Goal: Find specific page/section: Find specific page/section

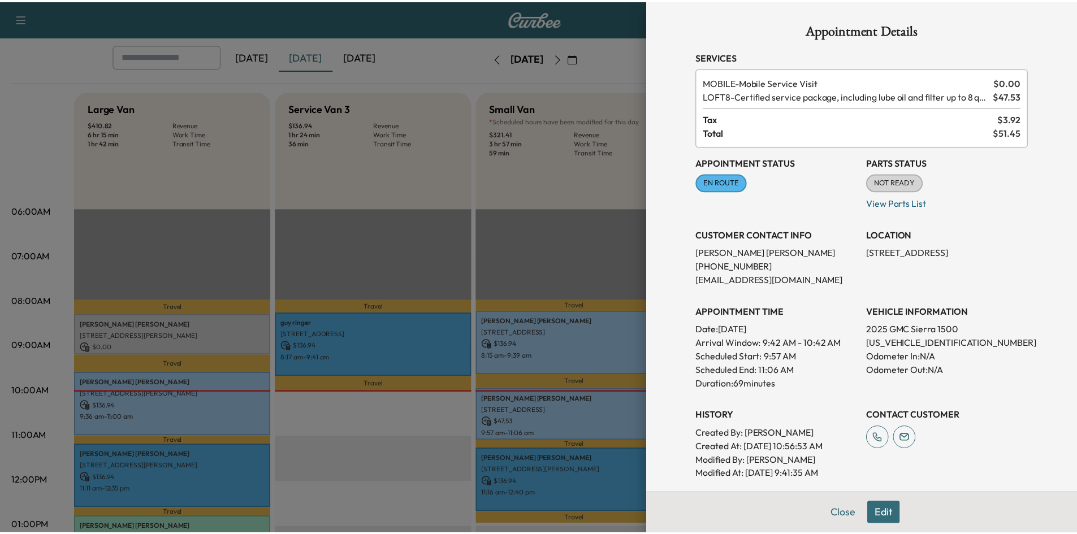
scroll to position [196, 0]
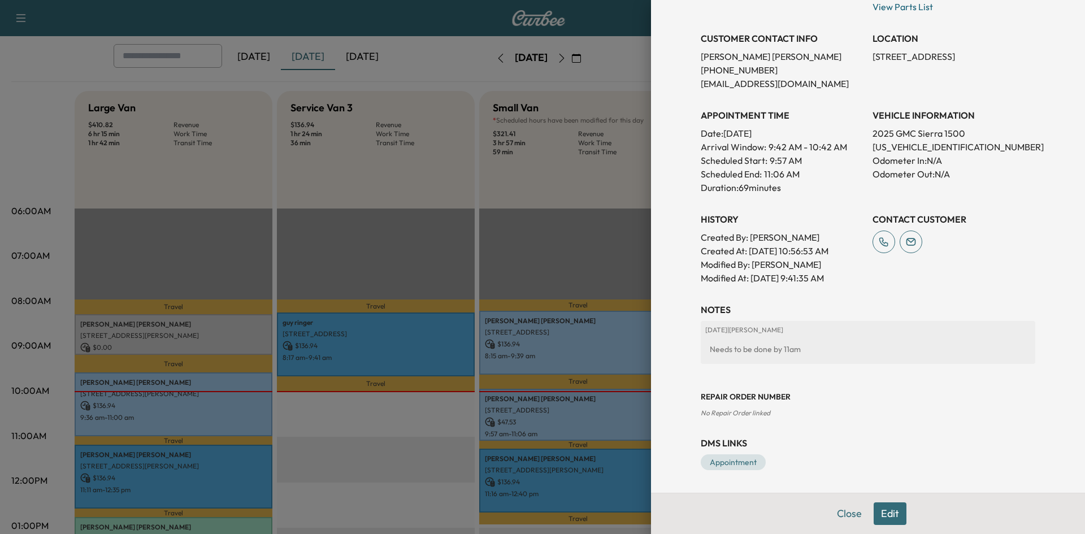
click at [530, 218] on div at bounding box center [542, 267] width 1085 height 534
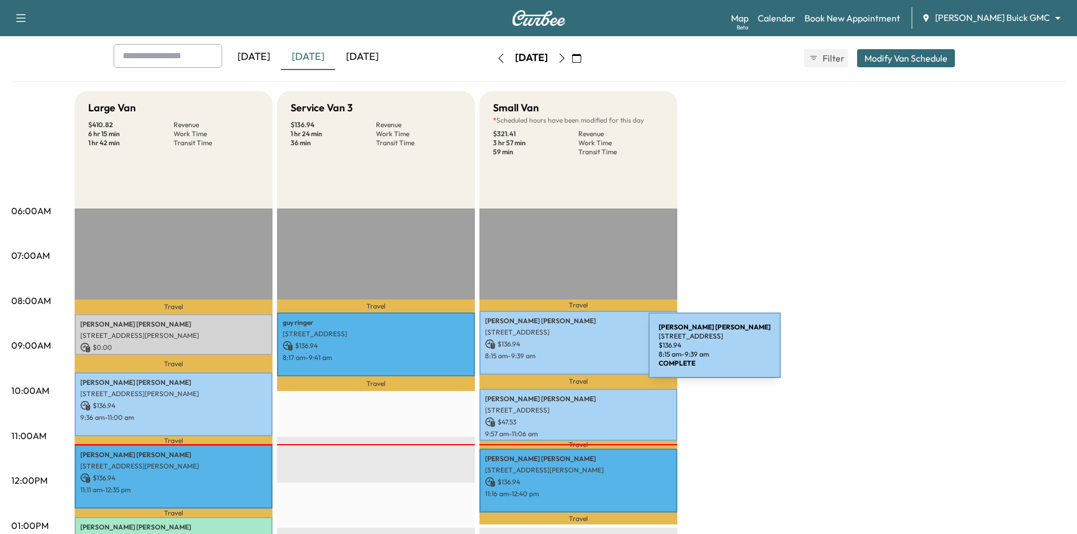
click at [564, 352] on p "8:15 am - 9:39 am" at bounding box center [578, 356] width 187 height 9
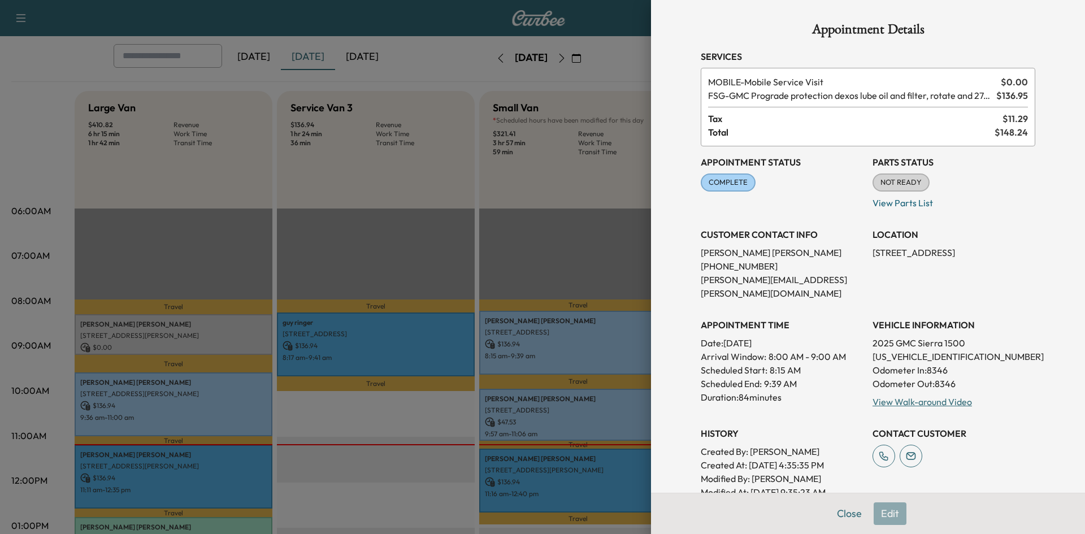
click at [916, 350] on p "[US_VEHICLE_IDENTIFICATION_NUMBER]" at bounding box center [954, 357] width 163 height 14
copy p "[US_VEHICLE_IDENTIFICATION_NUMBER]"
click at [395, 84] on div at bounding box center [542, 267] width 1085 height 534
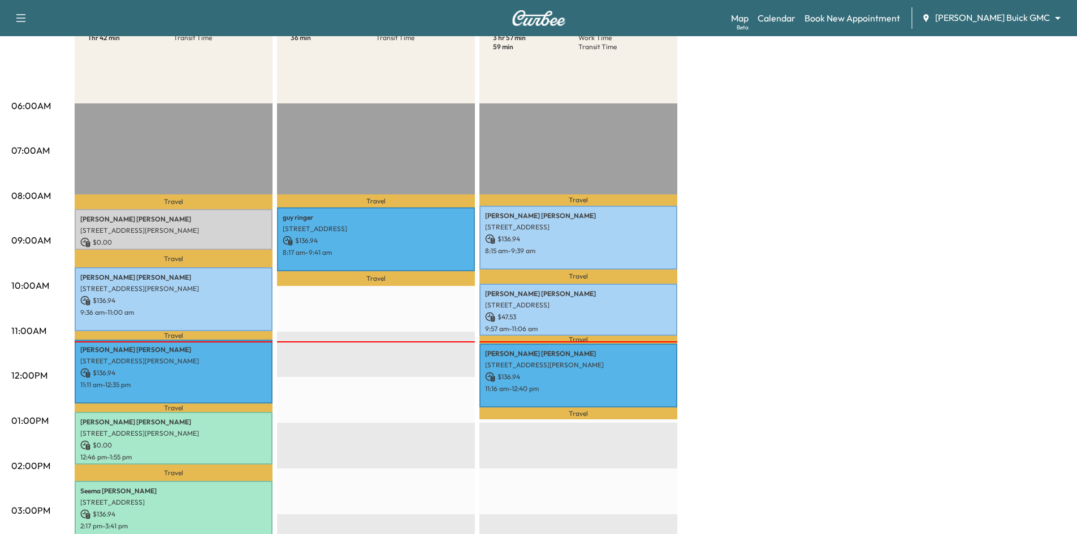
scroll to position [170, 0]
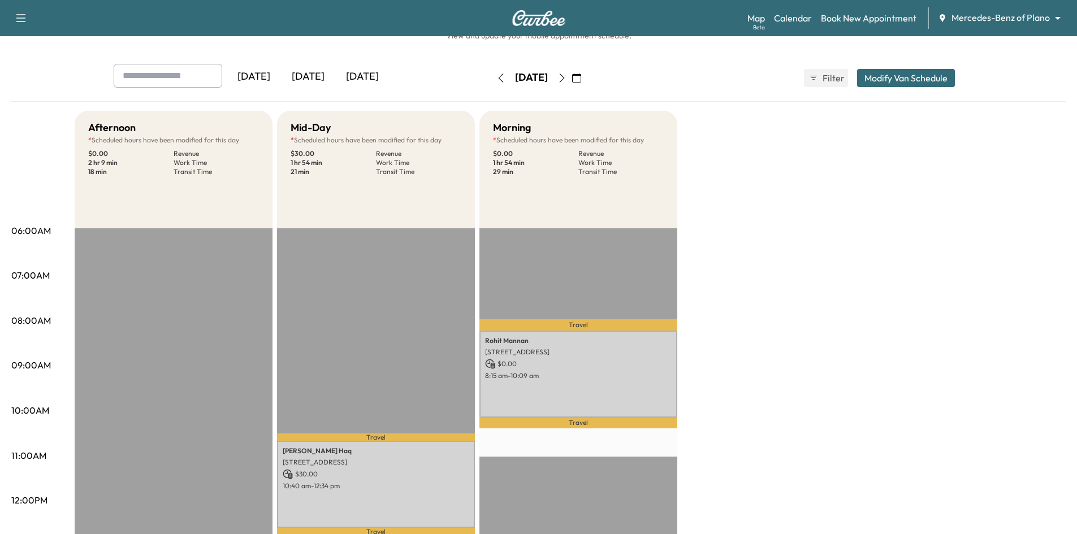
scroll to position [57, 0]
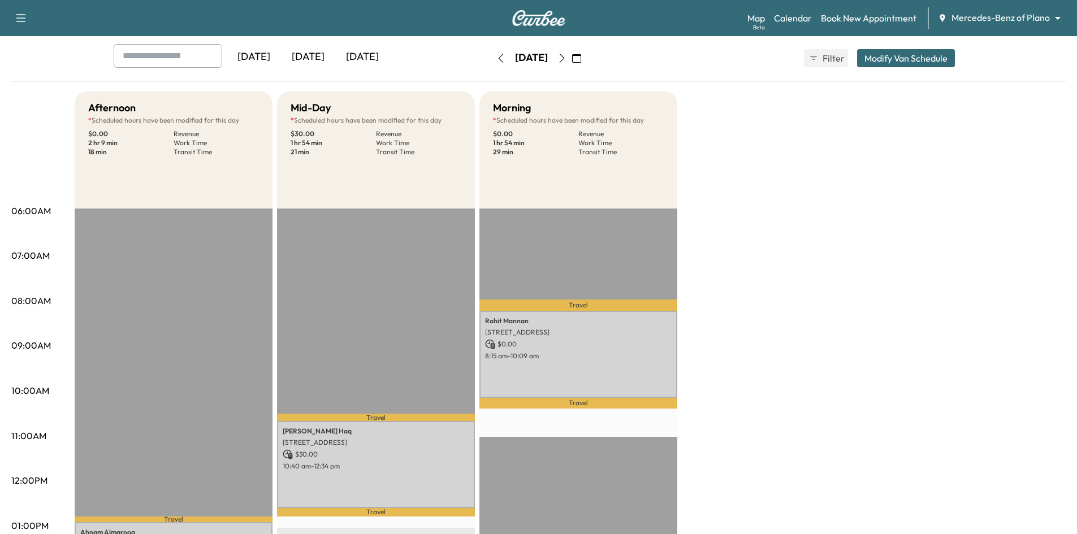
drag, startPoint x: 312, startPoint y: 52, endPoint x: 313, endPoint y: 65, distance: 13.1
click at [312, 54] on div "[DATE]" at bounding box center [308, 57] width 54 height 26
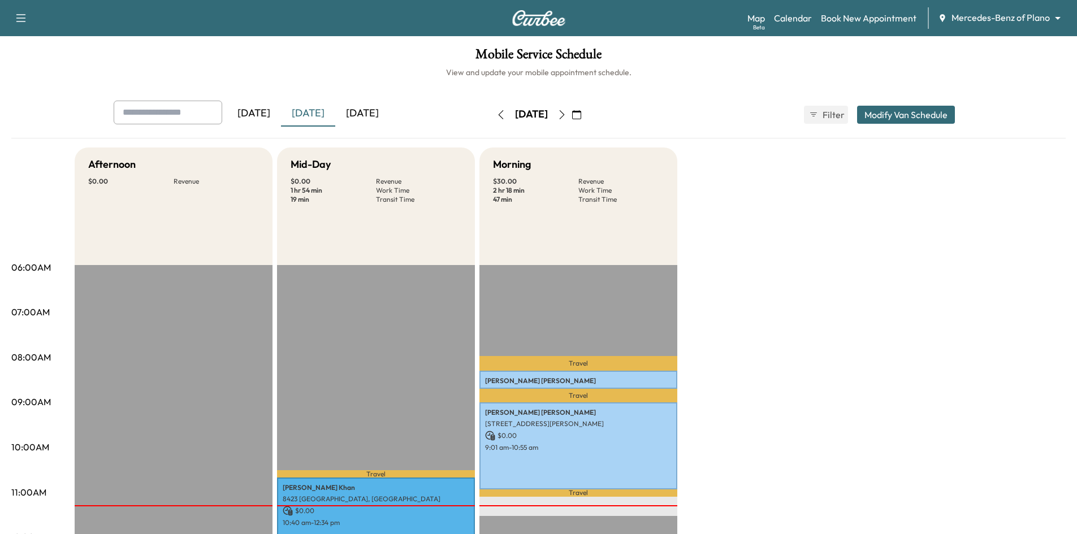
click at [572, 114] on button "button" at bounding box center [561, 115] width 19 height 18
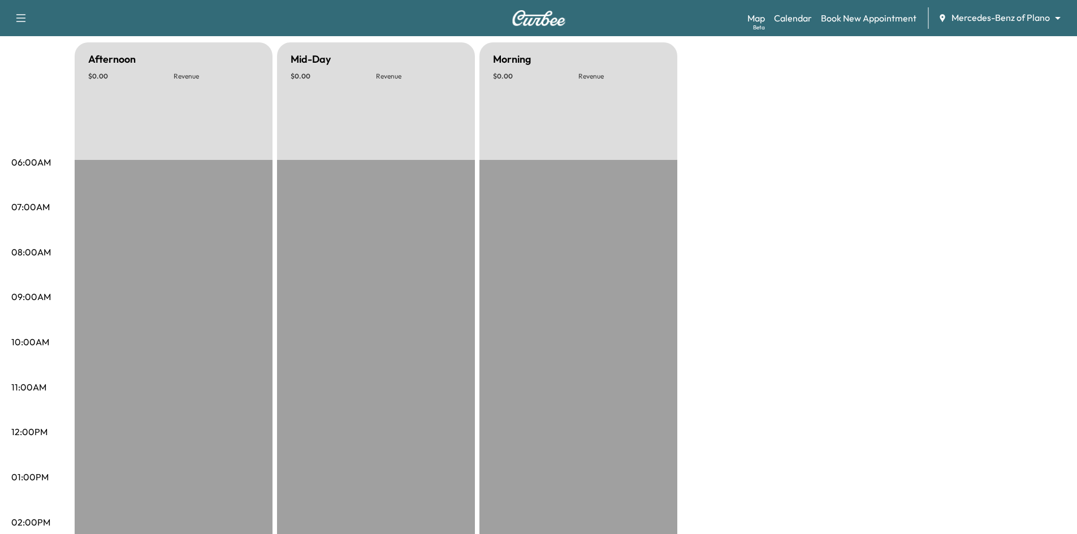
scroll to position [57, 0]
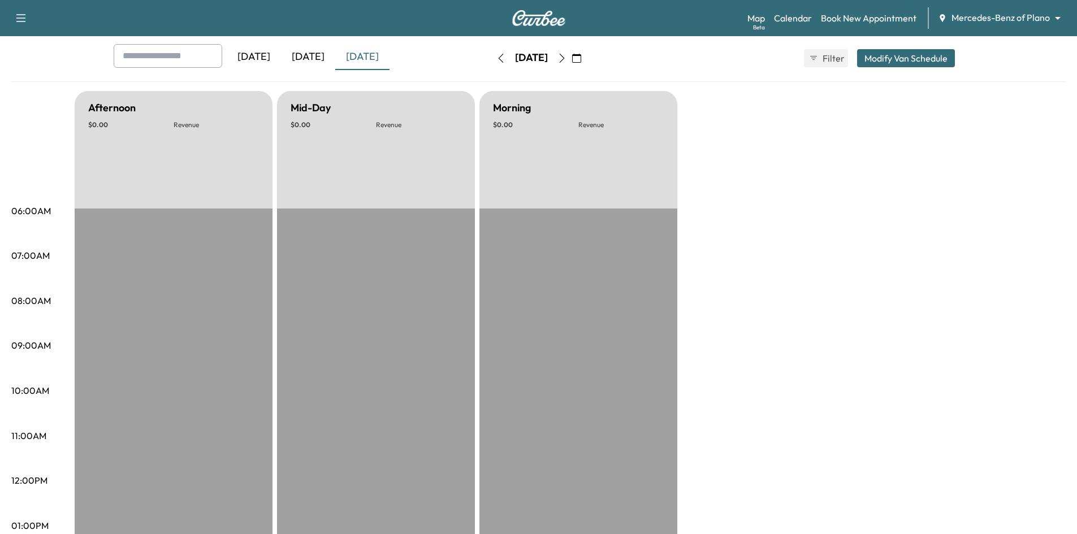
click at [581, 57] on icon "button" at bounding box center [576, 58] width 9 height 9
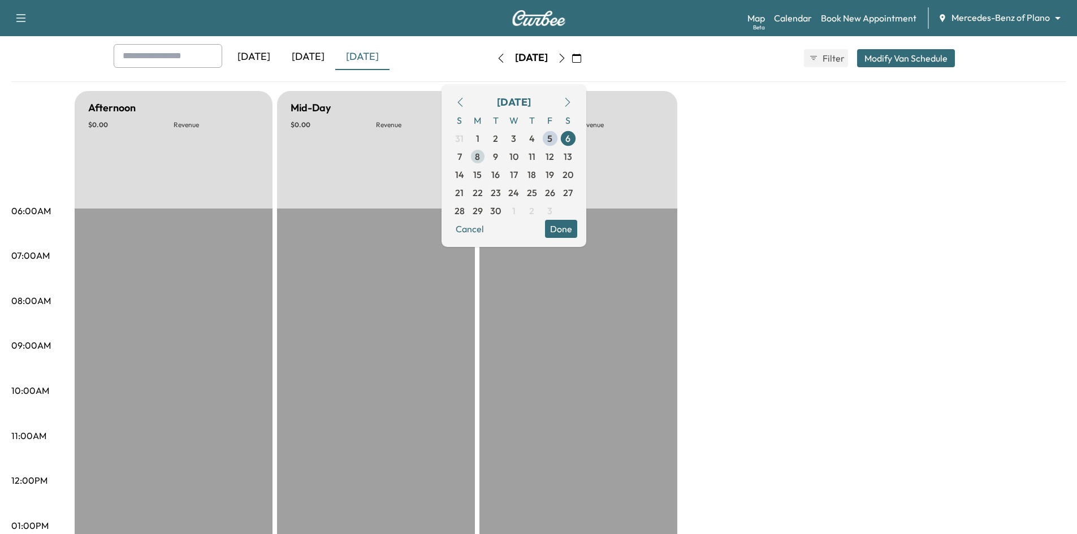
click at [480, 154] on span "8" at bounding box center [477, 157] width 5 height 14
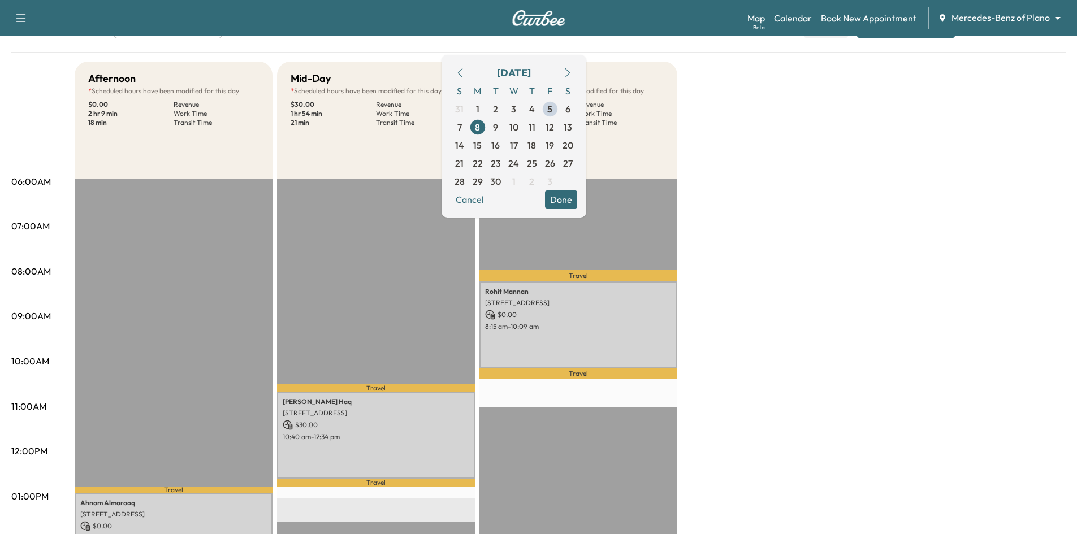
scroll to position [113, 0]
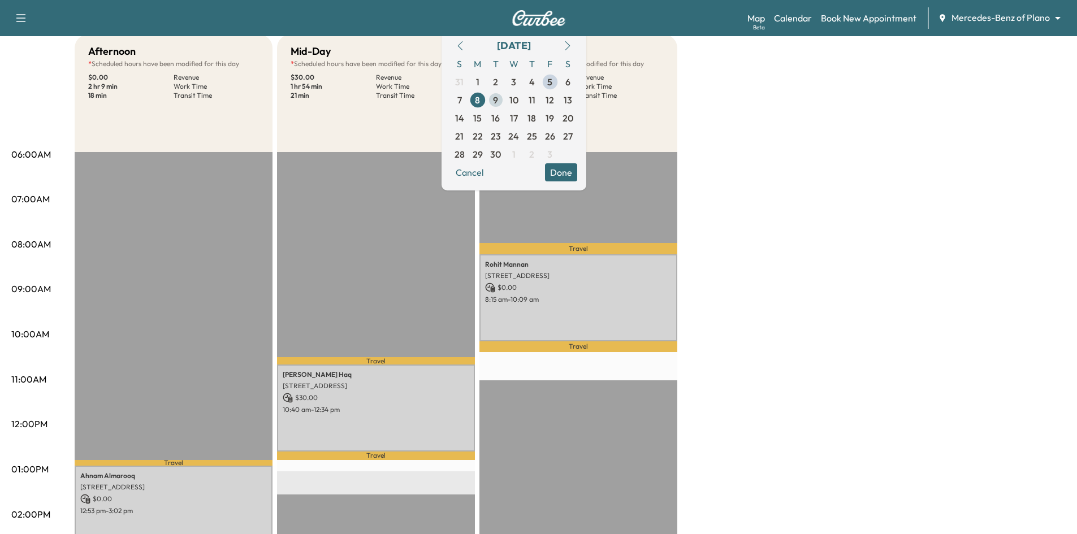
click at [498, 103] on span "9" at bounding box center [495, 100] width 5 height 14
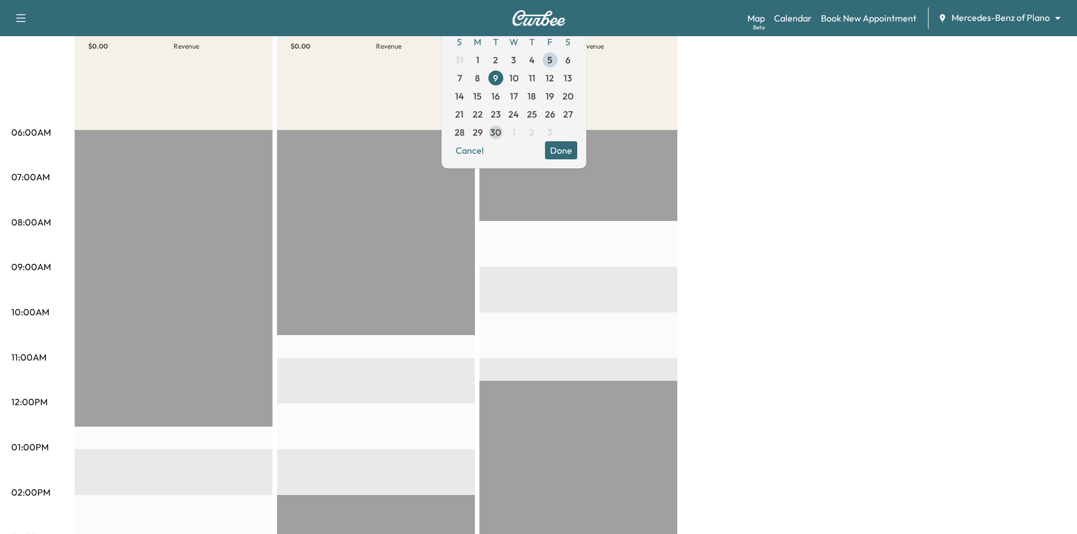
scroll to position [57, 0]
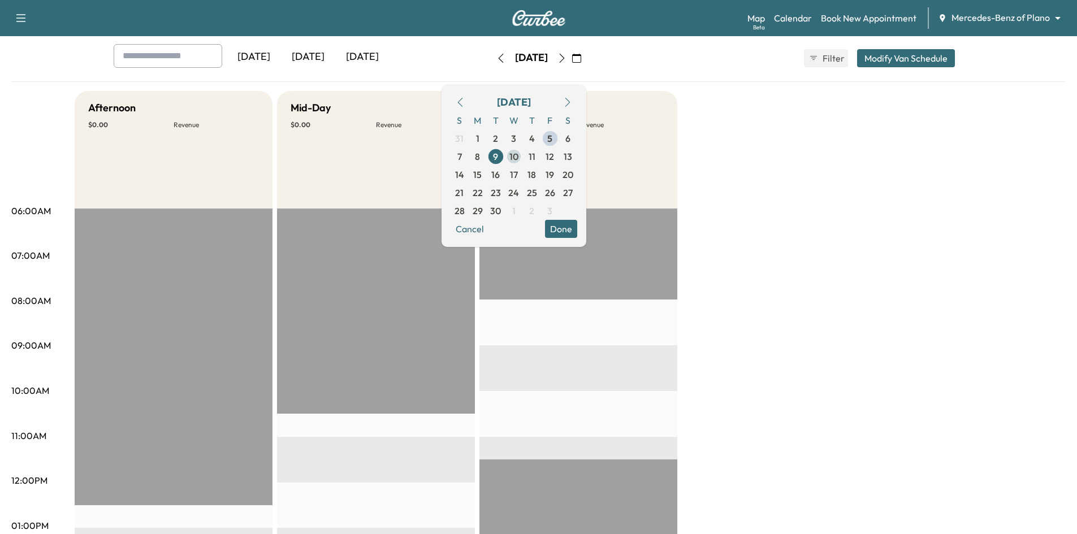
click at [523, 162] on span "10" at bounding box center [514, 157] width 18 height 18
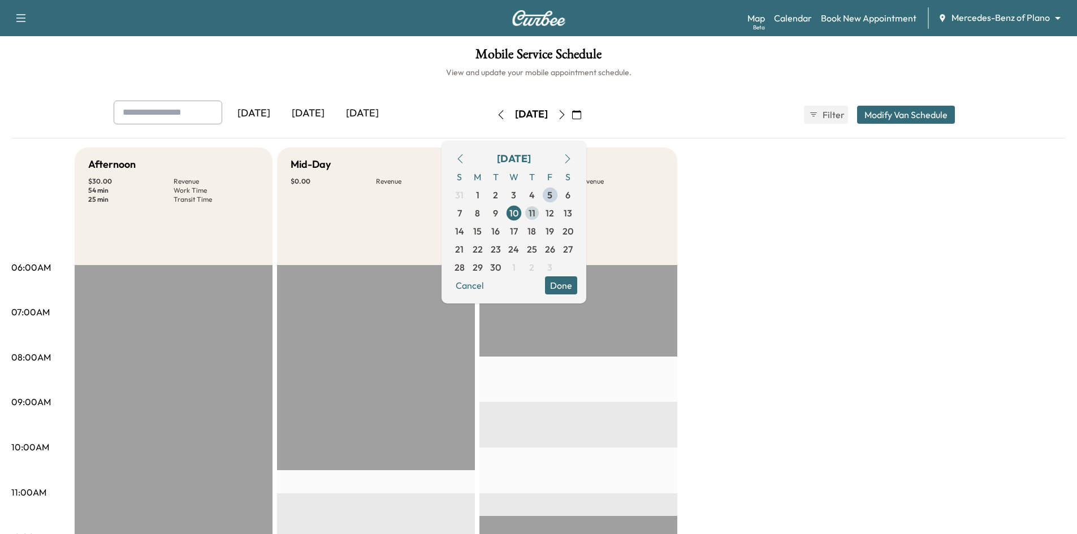
click at [535, 212] on span "11" at bounding box center [532, 213] width 7 height 14
drag, startPoint x: 591, startPoint y: 216, endPoint x: 580, endPoint y: 220, distance: 12.0
click at [554, 216] on span "12" at bounding box center [550, 213] width 8 height 14
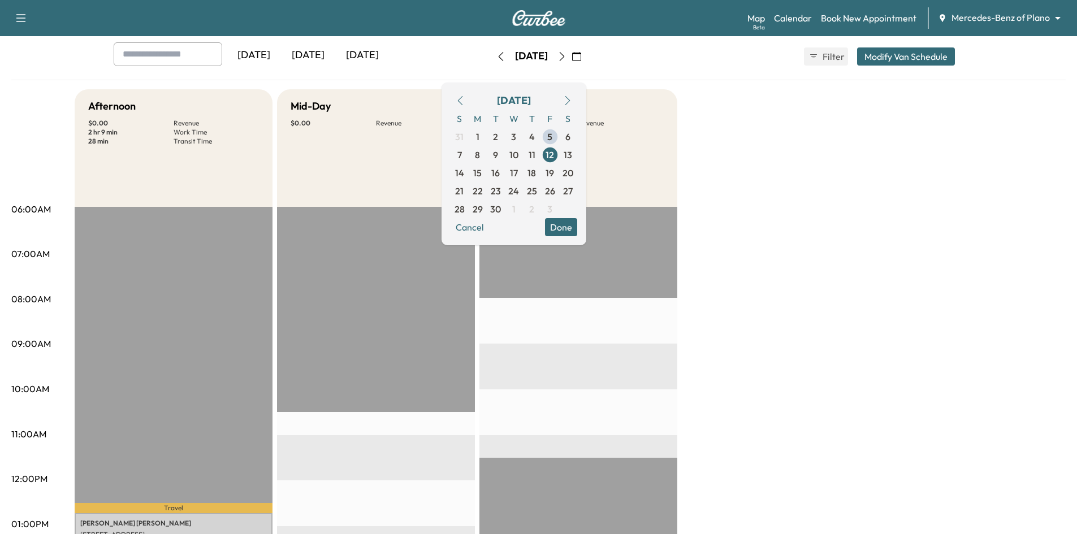
scroll to position [57, 0]
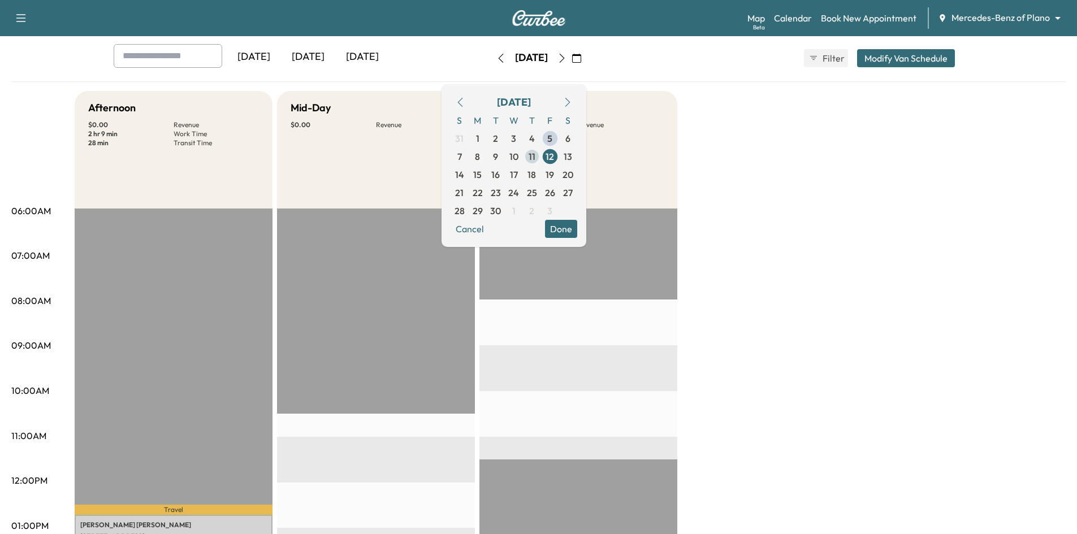
click at [541, 156] on span "11" at bounding box center [532, 157] width 18 height 18
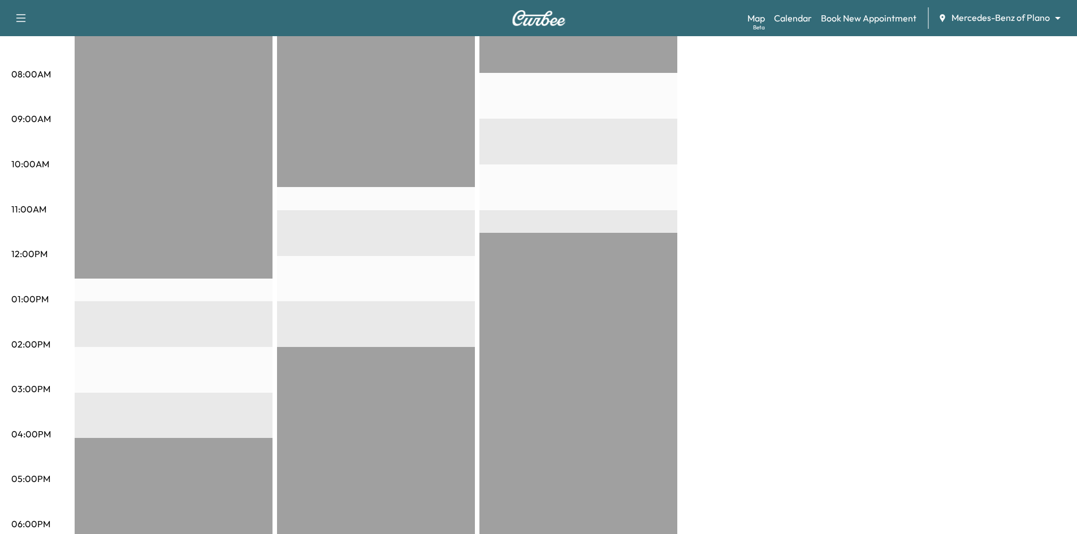
scroll to position [113, 0]
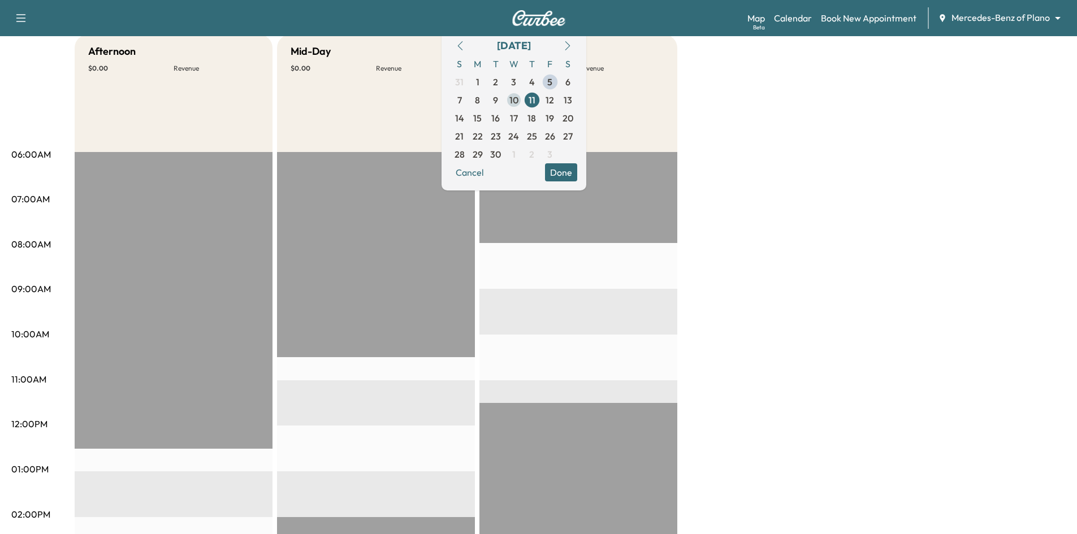
click at [518, 103] on span "10" at bounding box center [513, 100] width 9 height 14
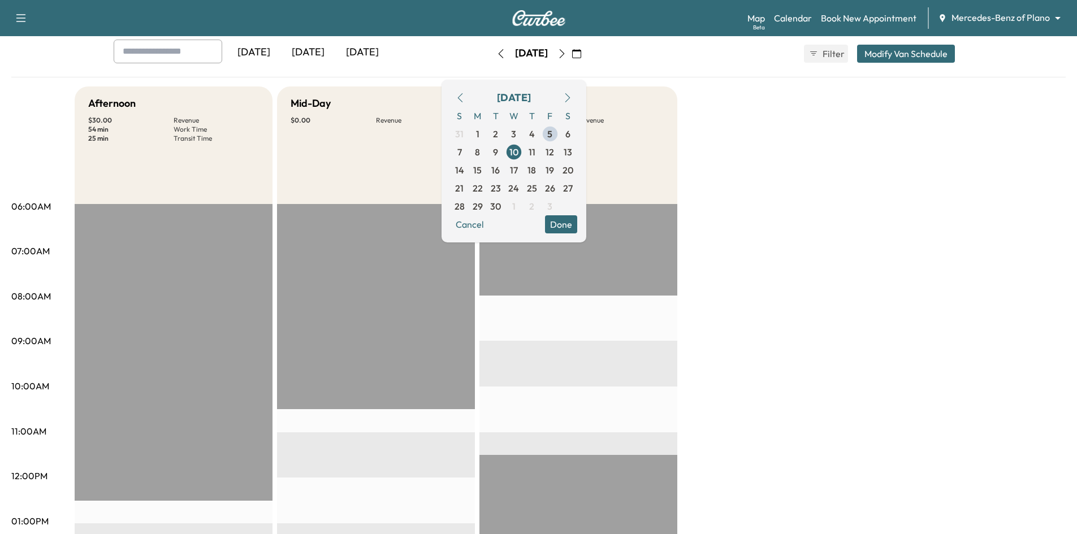
scroll to position [57, 0]
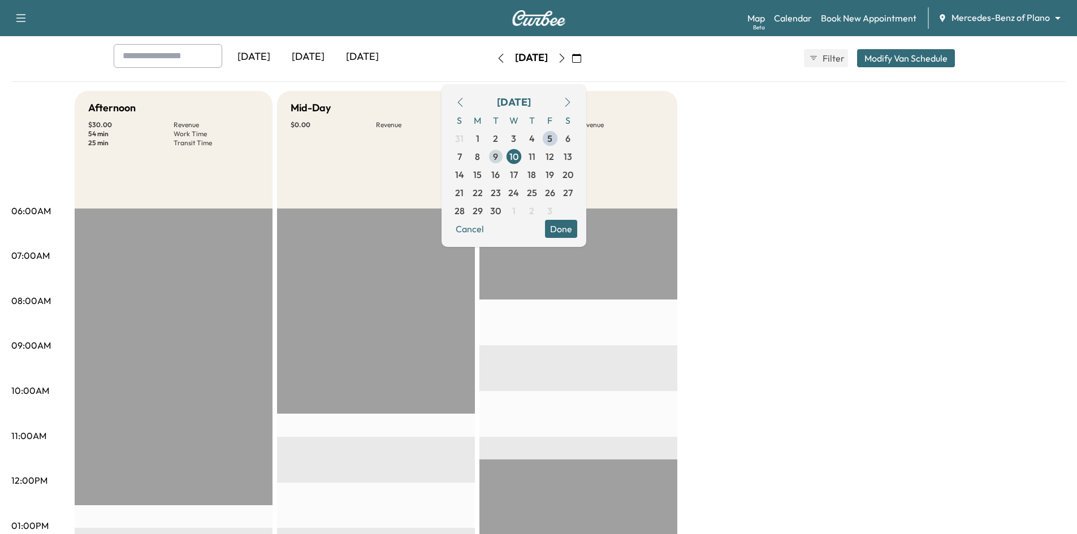
click at [505, 153] on span "9" at bounding box center [496, 157] width 18 height 18
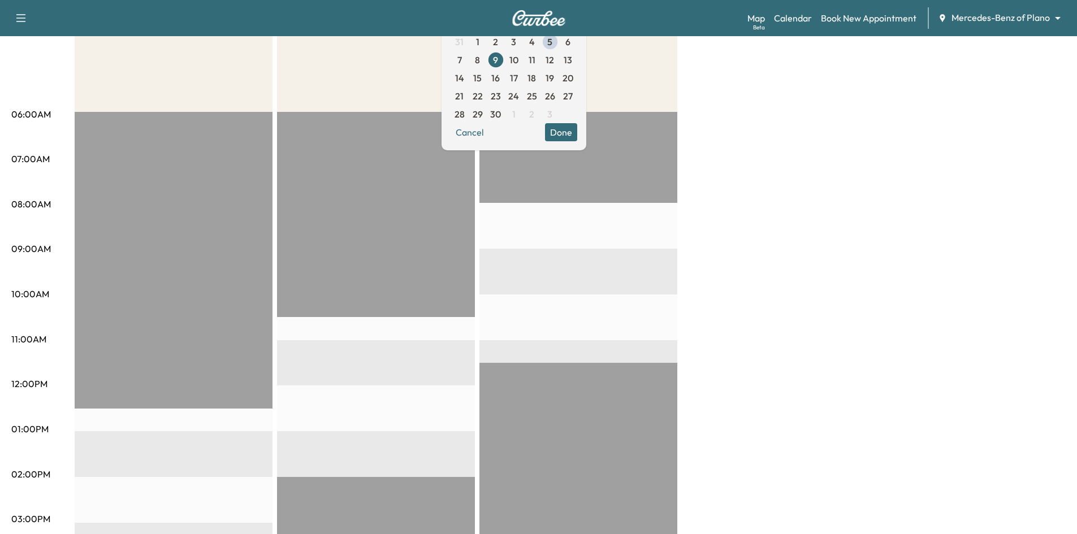
scroll to position [57, 0]
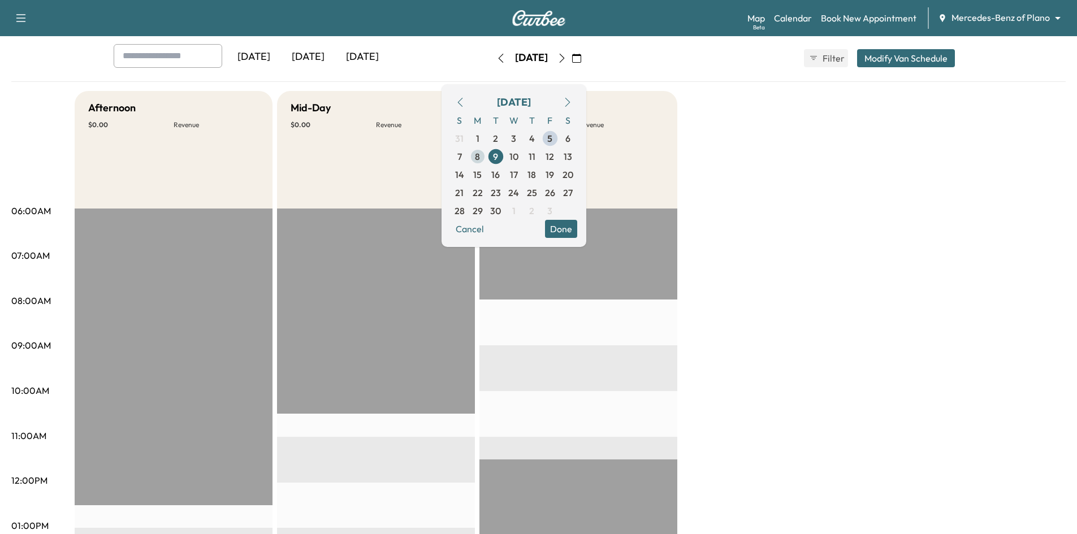
click at [487, 160] on span "8" at bounding box center [478, 157] width 18 height 18
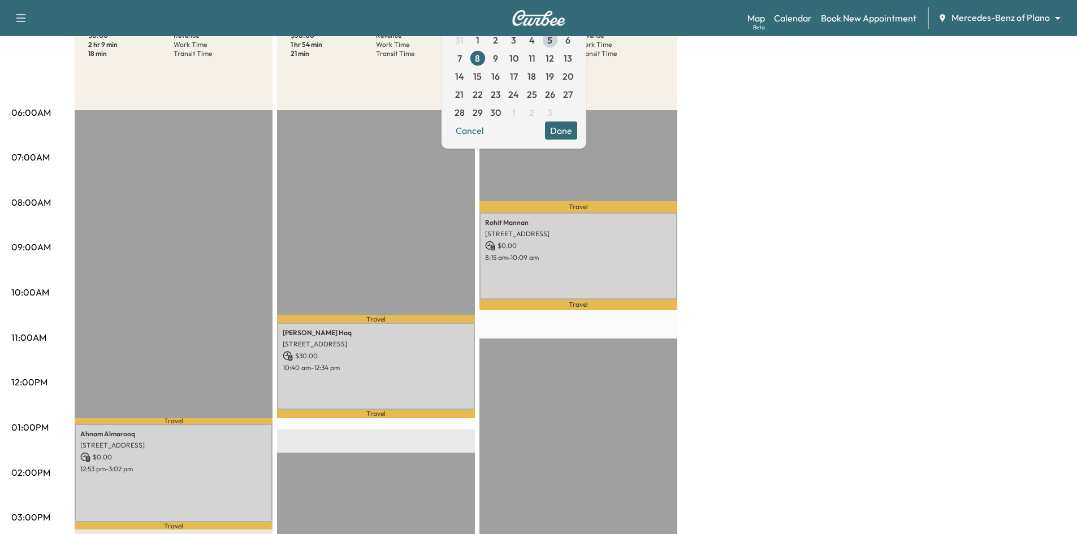
scroll to position [57, 0]
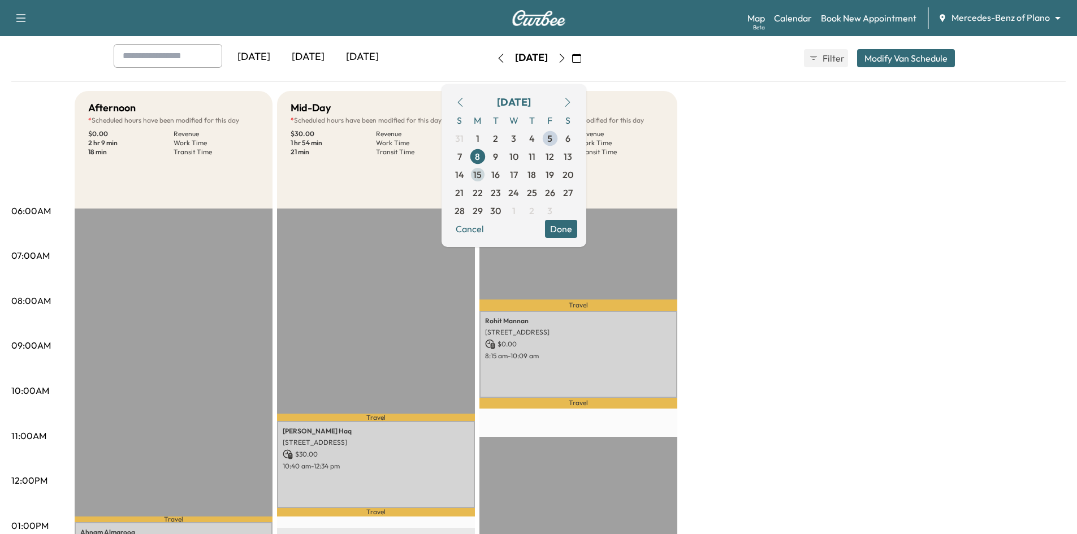
click at [487, 175] on span "15" at bounding box center [478, 175] width 18 height 18
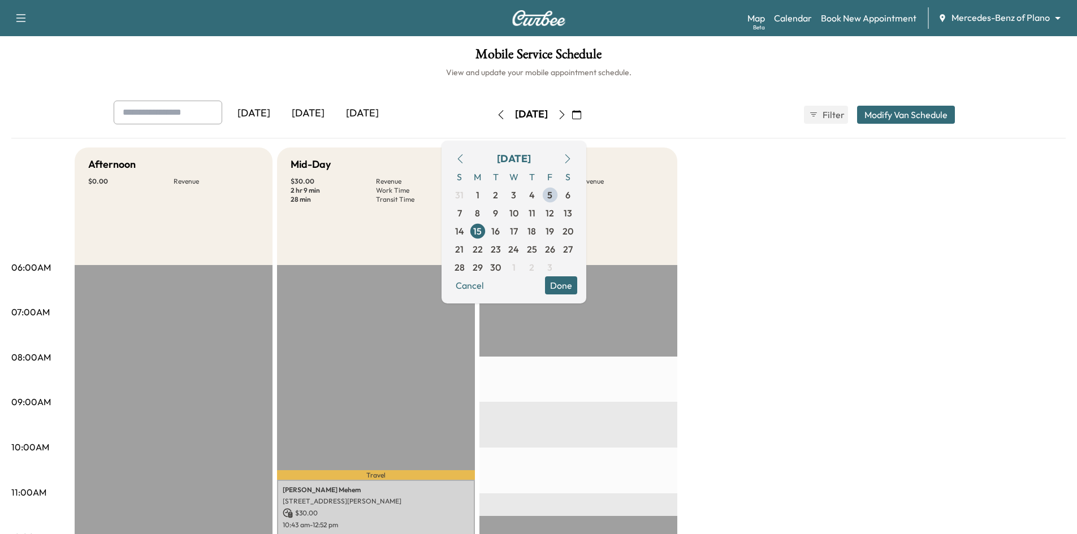
drag, startPoint x: 591, startPoint y: 287, endPoint x: 525, endPoint y: 244, distance: 79.0
click at [577, 287] on button "Done" at bounding box center [561, 285] width 32 height 18
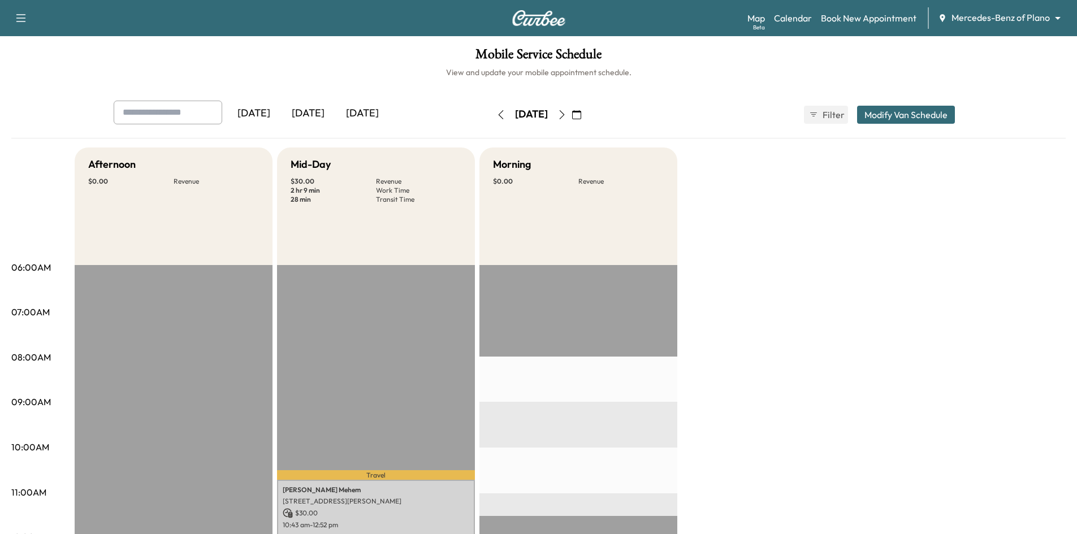
click at [318, 113] on div "[DATE]" at bounding box center [308, 114] width 54 height 26
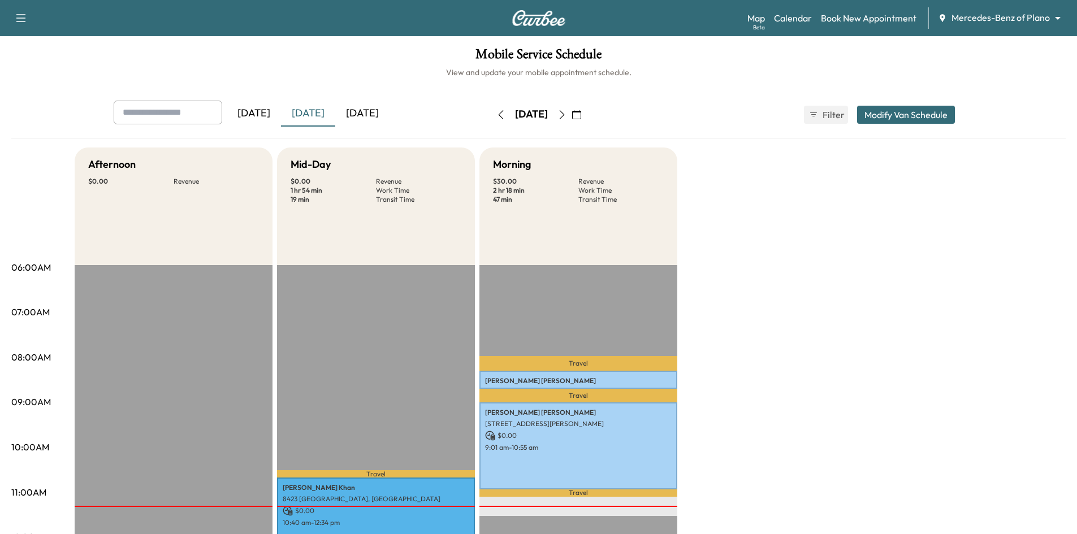
click at [20, 19] on icon "button" at bounding box center [21, 18] width 14 height 14
click at [50, 65] on button "Log Out" at bounding box center [40, 64] width 42 height 18
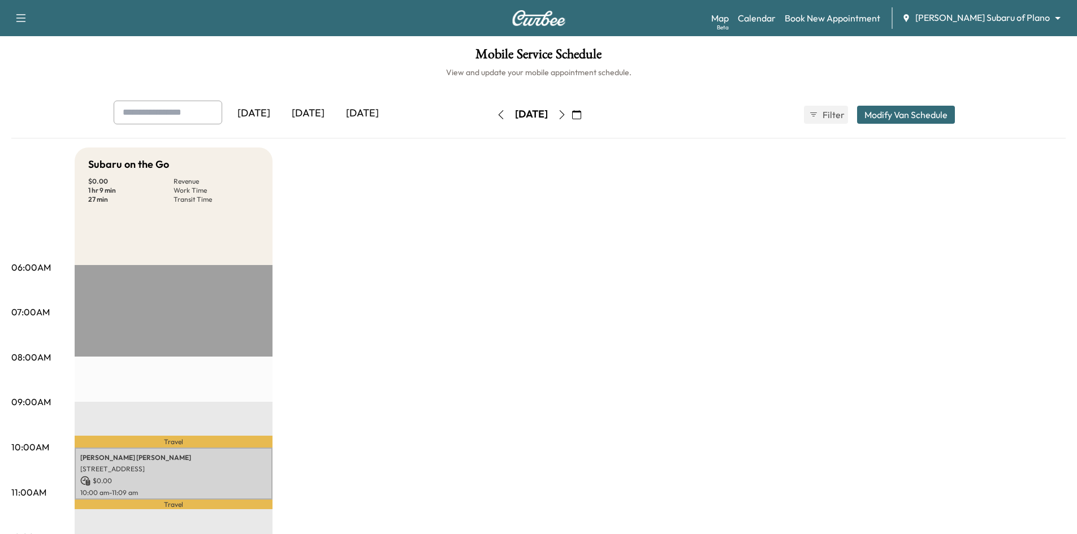
click at [312, 116] on div "[DATE]" at bounding box center [308, 114] width 54 height 26
